Goal: Task Accomplishment & Management: Complete application form

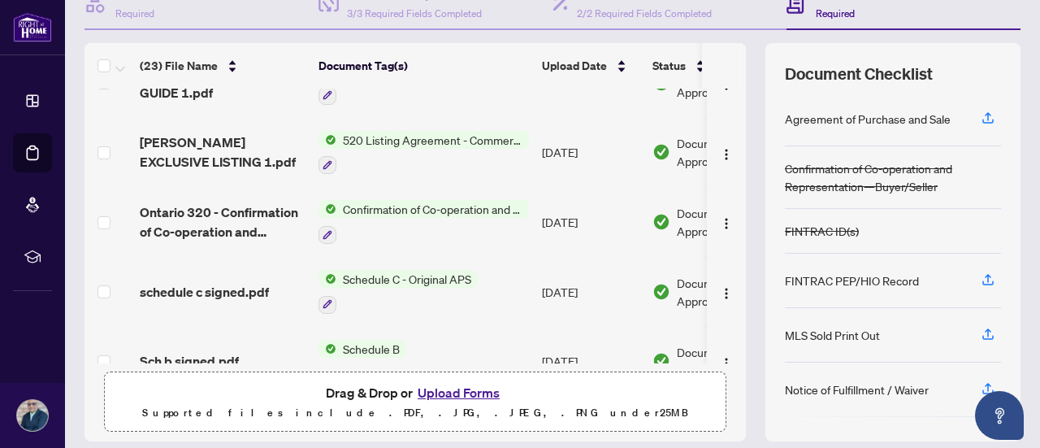
scroll to position [231, 0]
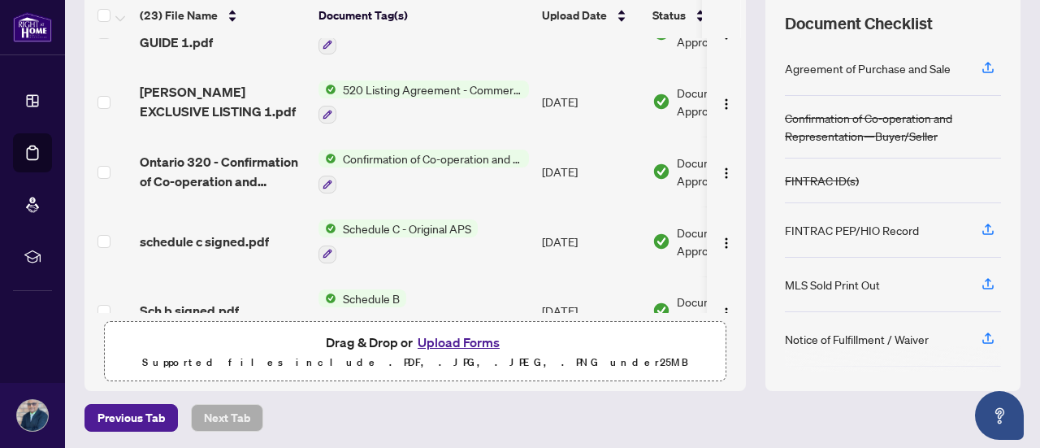
click at [476, 336] on button "Upload Forms" at bounding box center [459, 341] width 92 height 21
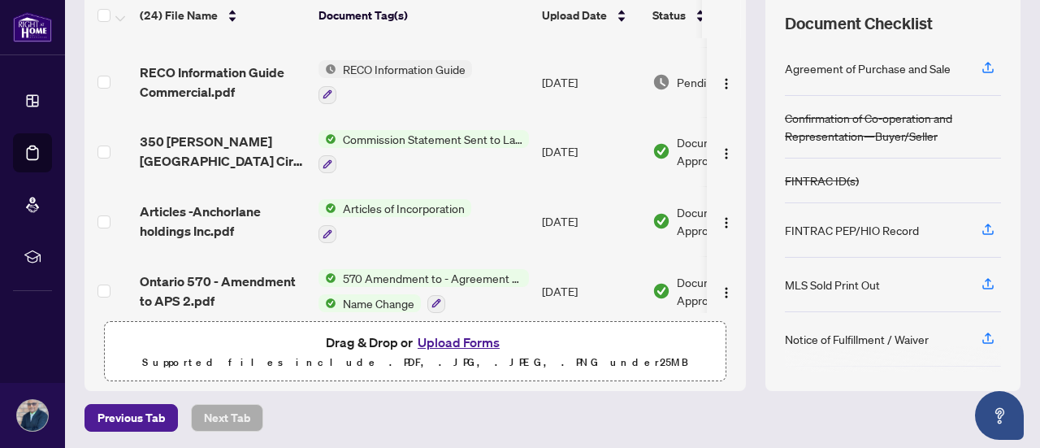
scroll to position [0, 0]
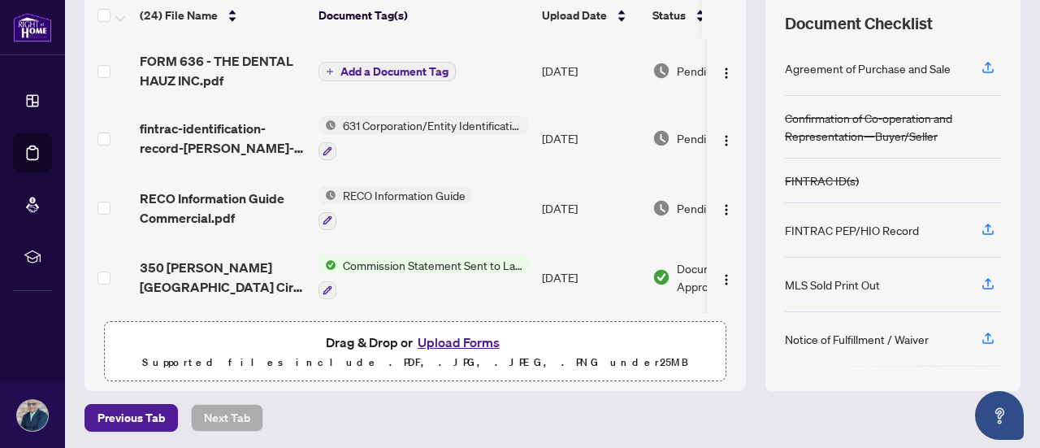
click at [406, 70] on span "Add a Document Tag" at bounding box center [394, 71] width 108 height 11
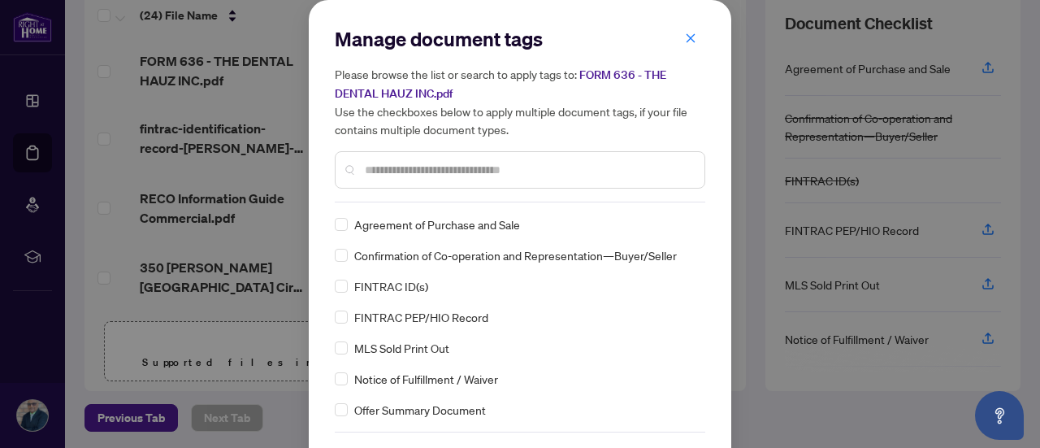
click at [409, 157] on div at bounding box center [520, 169] width 370 height 37
click at [407, 169] on input "text" at bounding box center [528, 170] width 327 height 18
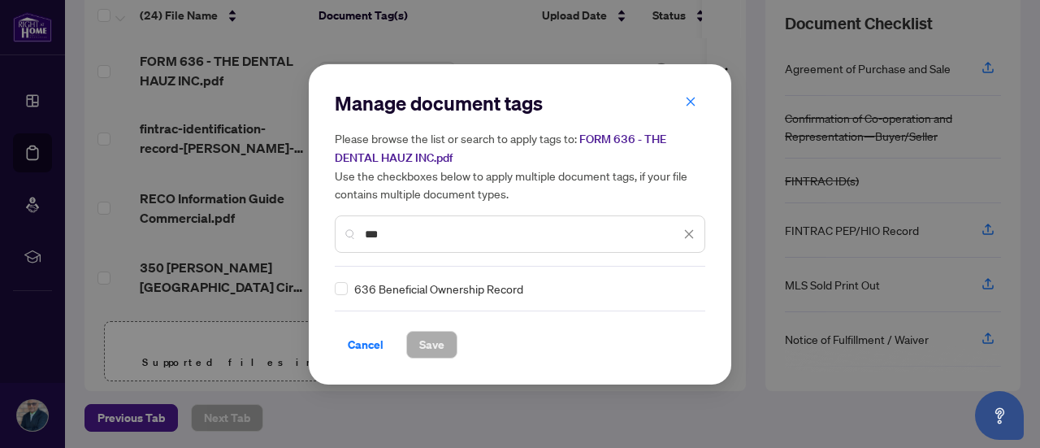
type input "***"
click at [437, 346] on span "Save" at bounding box center [431, 344] width 25 height 26
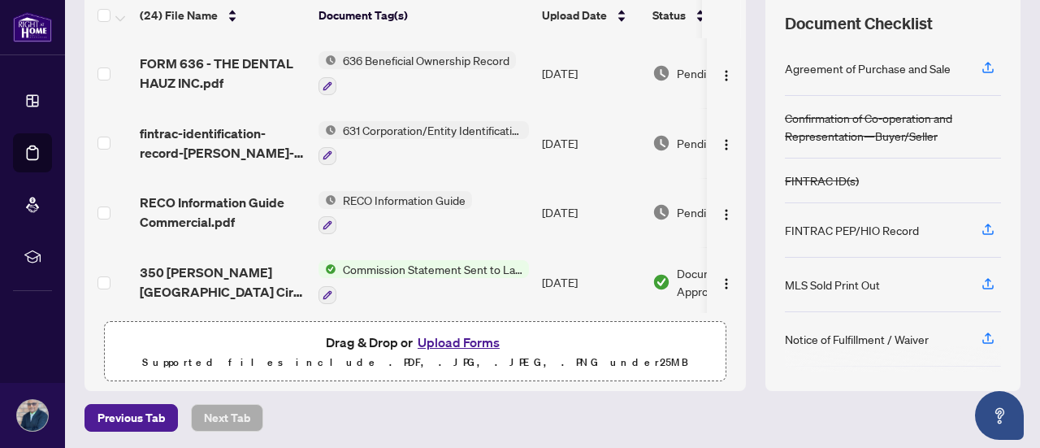
click at [446, 339] on button "Upload Forms" at bounding box center [459, 341] width 92 height 21
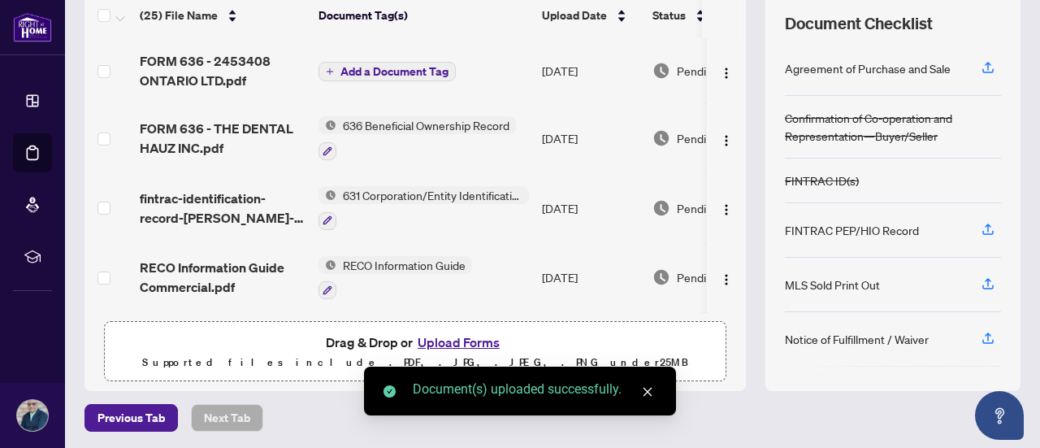
click at [415, 72] on span "Add a Document Tag" at bounding box center [394, 71] width 108 height 11
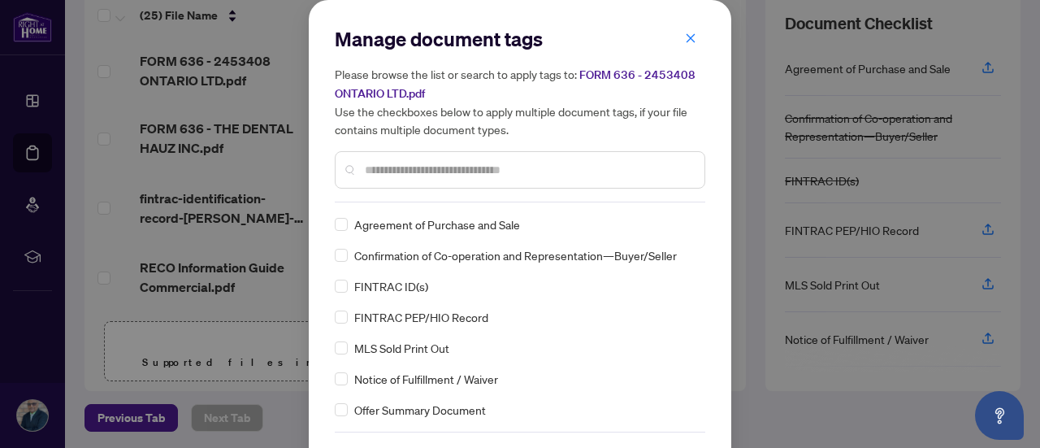
click at [400, 166] on input "text" at bounding box center [528, 170] width 327 height 18
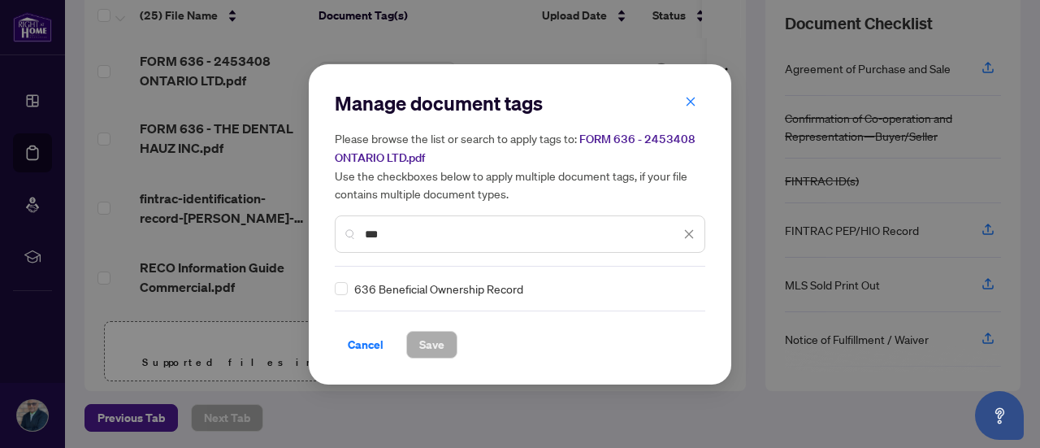
type input "***"
click at [439, 344] on span "Save" at bounding box center [431, 344] width 25 height 26
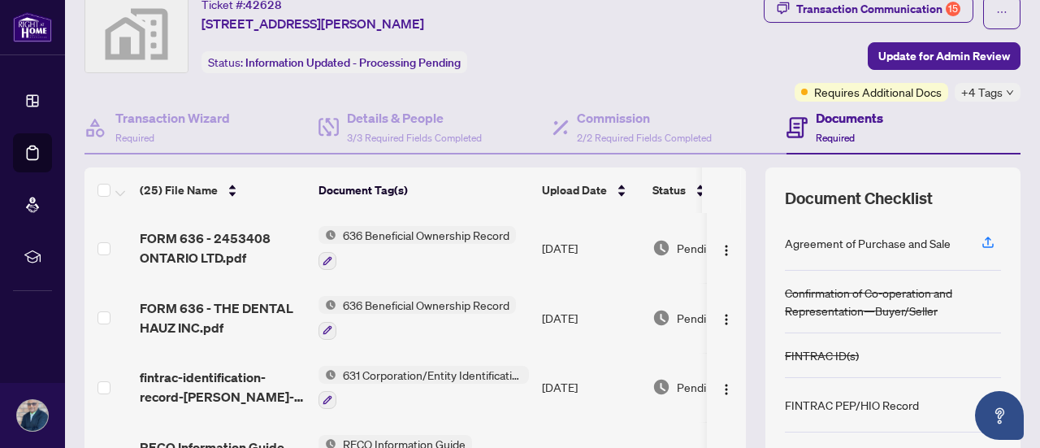
scroll to position [55, 0]
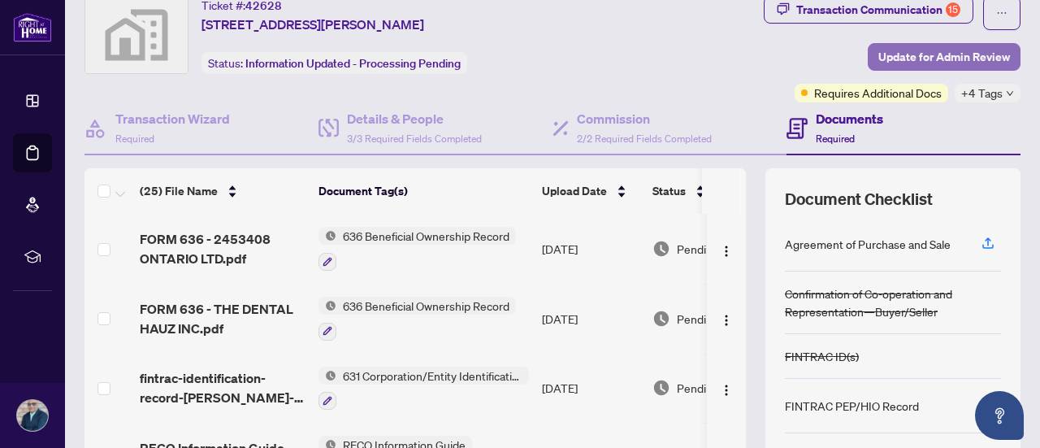
click at [983, 63] on span "Update for Admin Review" at bounding box center [944, 57] width 132 height 26
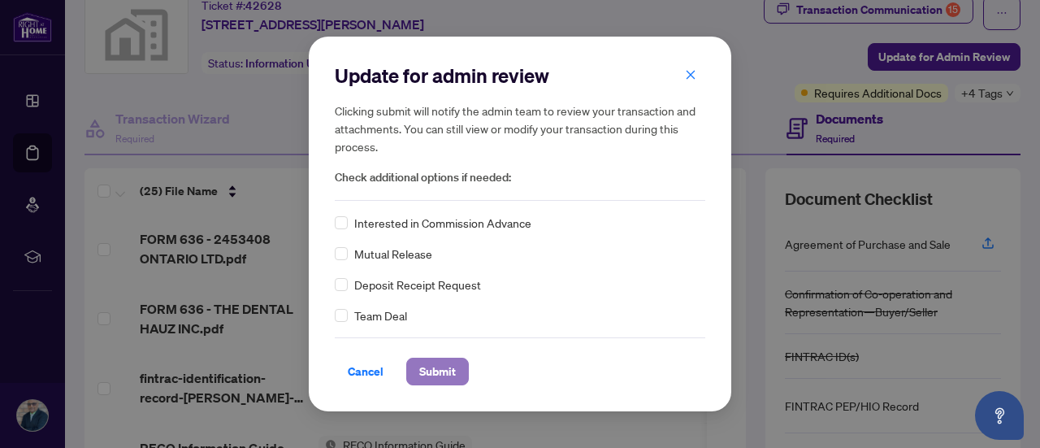
click at [429, 366] on span "Submit" at bounding box center [437, 371] width 37 height 26
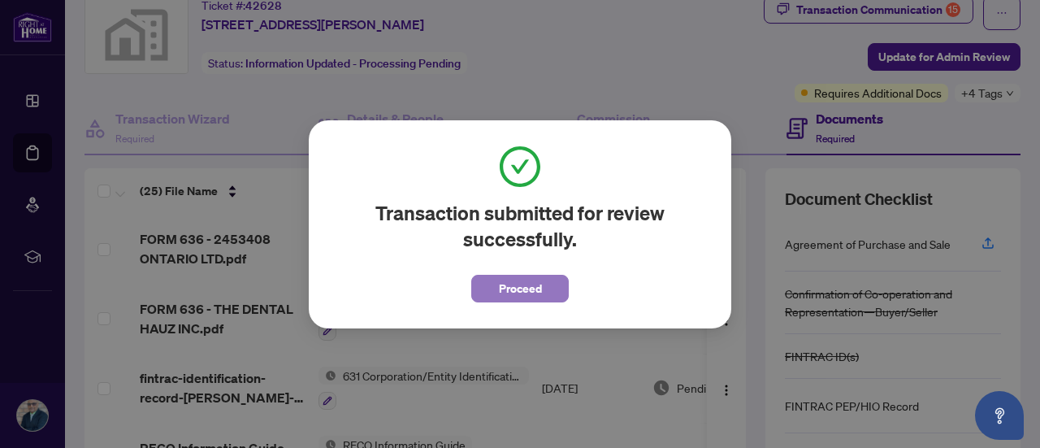
click at [532, 284] on span "Proceed" at bounding box center [520, 288] width 43 height 26
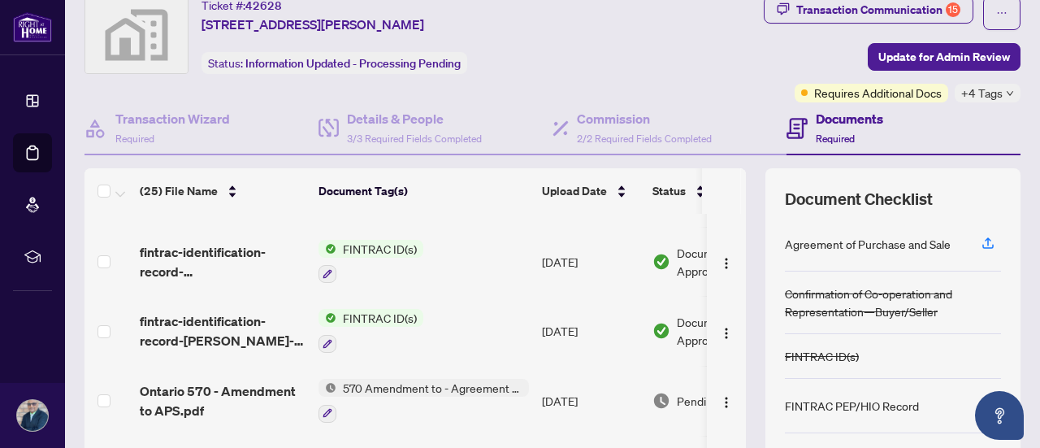
scroll to position [0, 0]
